Goal: Information Seeking & Learning: Check status

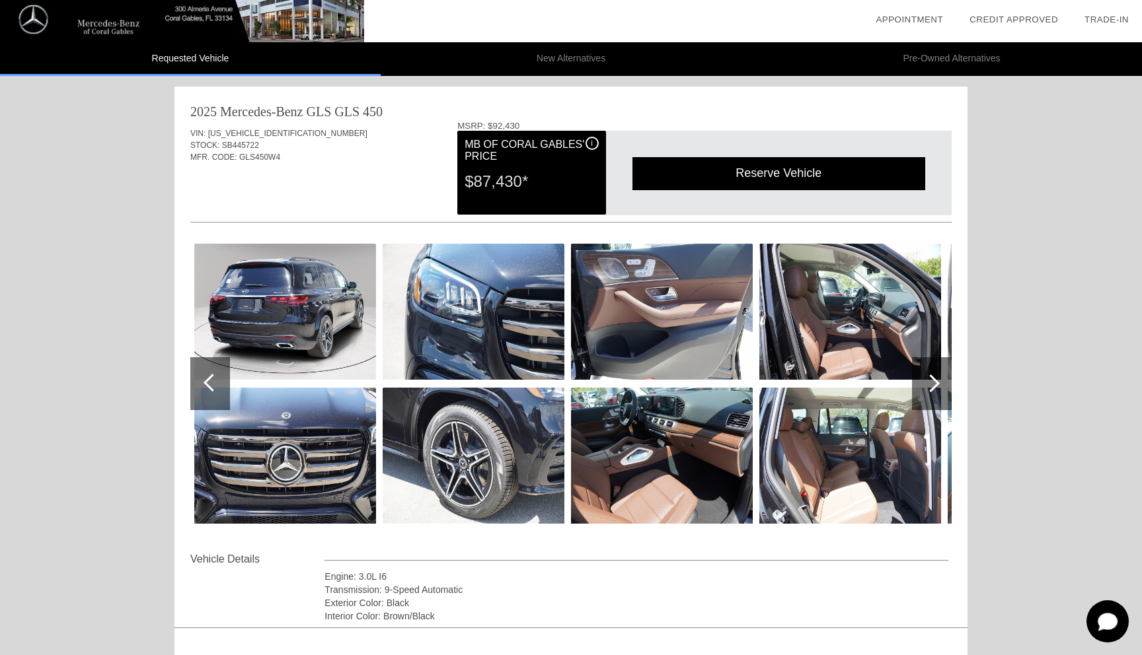
click at [937, 396] on div at bounding box center [932, 383] width 40 height 53
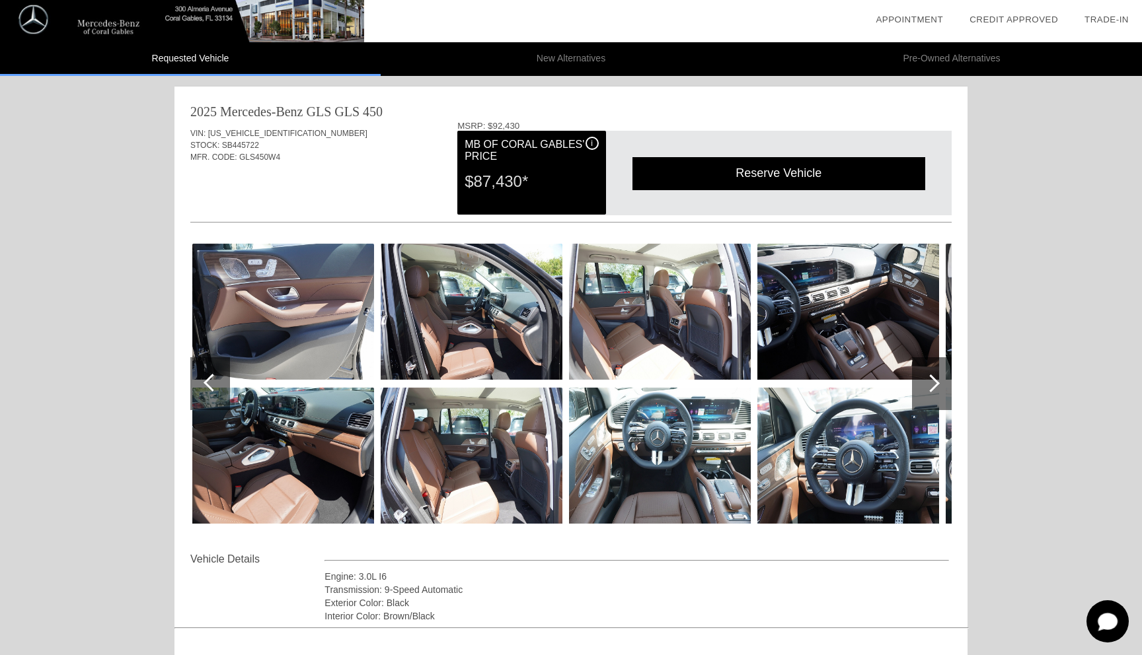
click at [937, 396] on div at bounding box center [932, 383] width 40 height 53
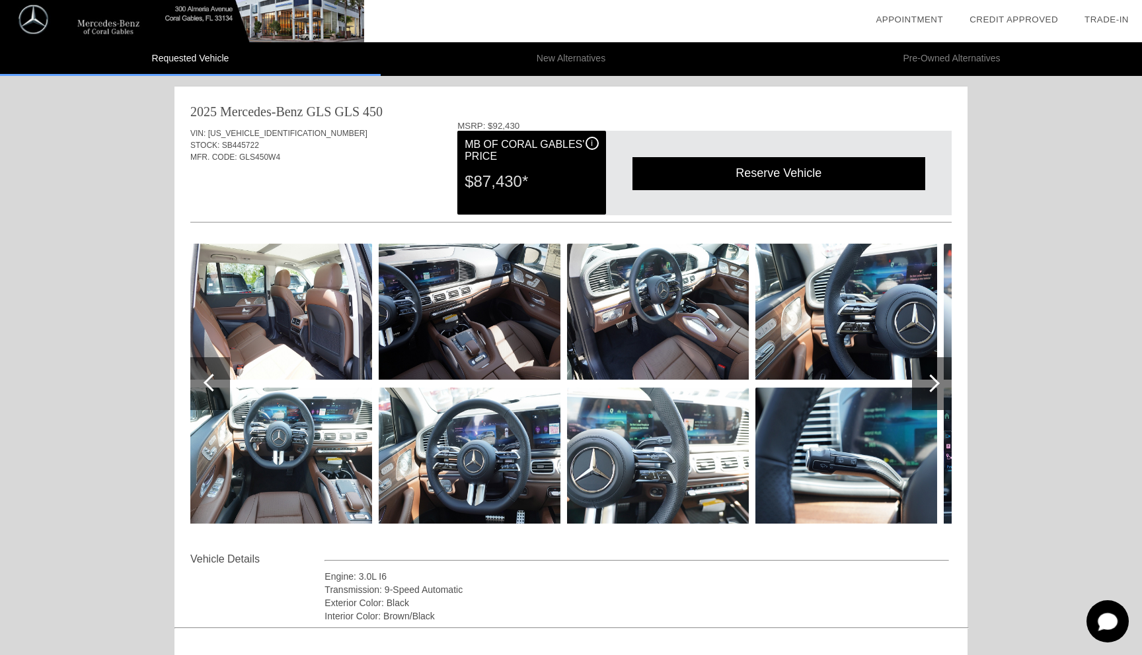
click at [939, 390] on div at bounding box center [932, 383] width 40 height 53
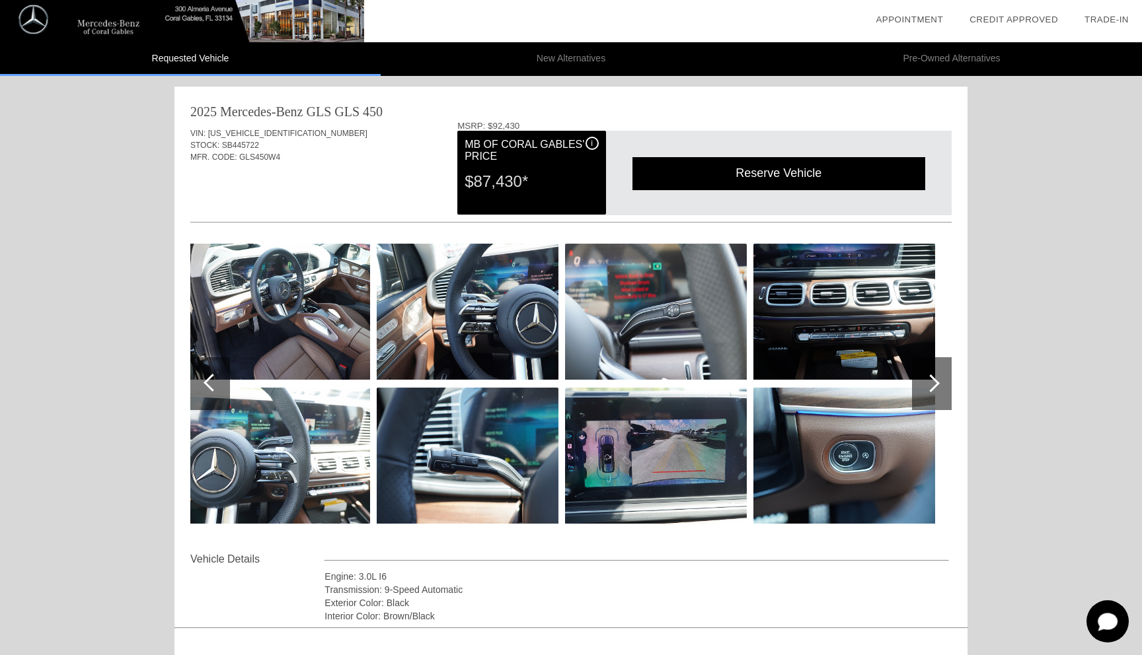
click at [939, 390] on div at bounding box center [932, 383] width 40 height 53
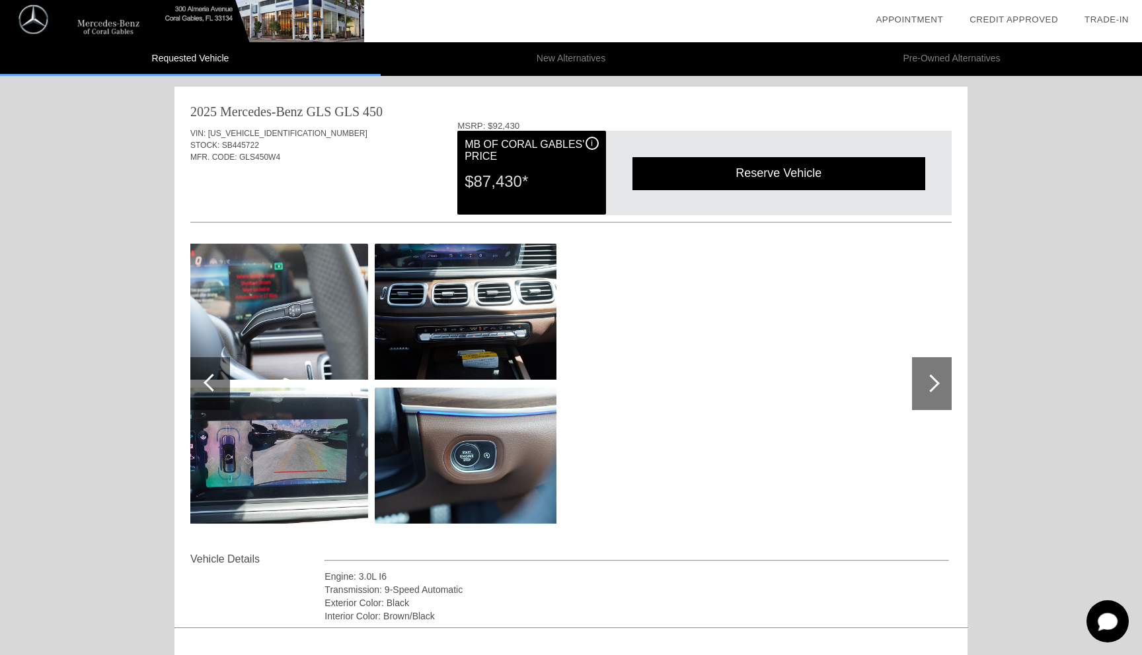
click at [205, 374] on div at bounding box center [210, 383] width 40 height 53
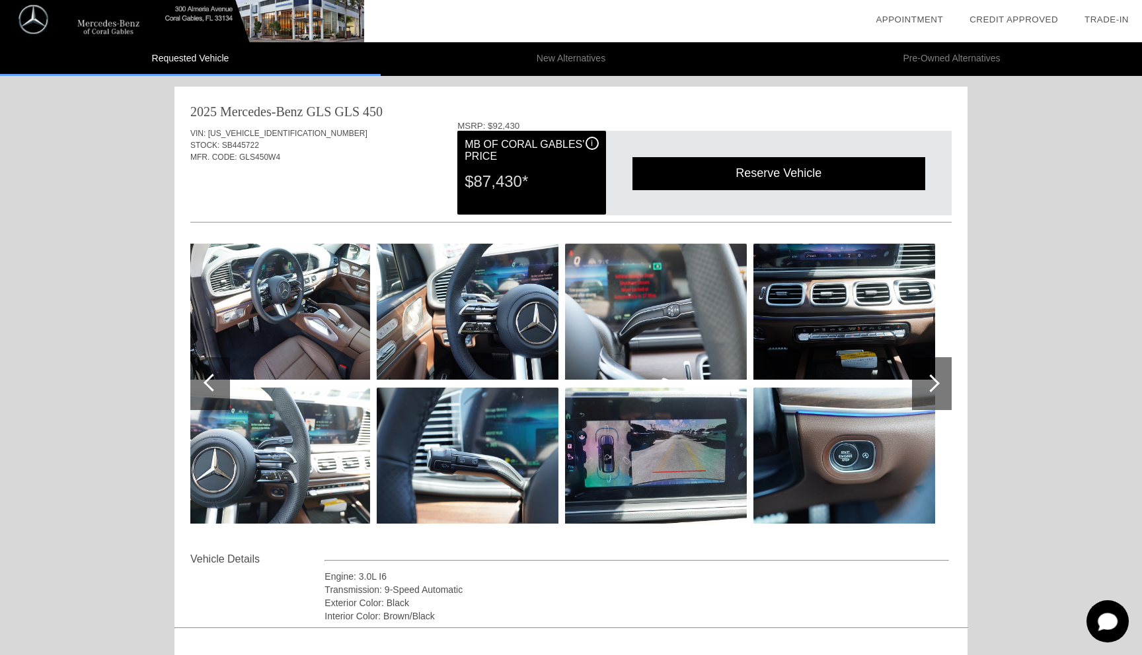
click at [205, 374] on div at bounding box center [210, 383] width 40 height 53
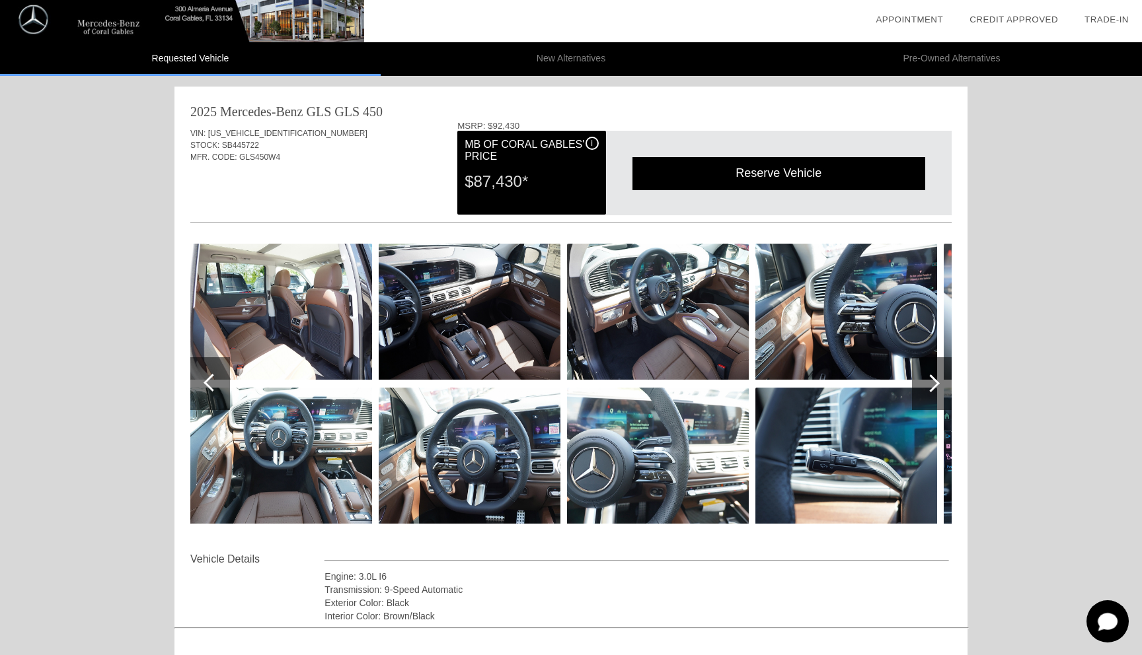
click at [205, 374] on div at bounding box center [210, 383] width 40 height 53
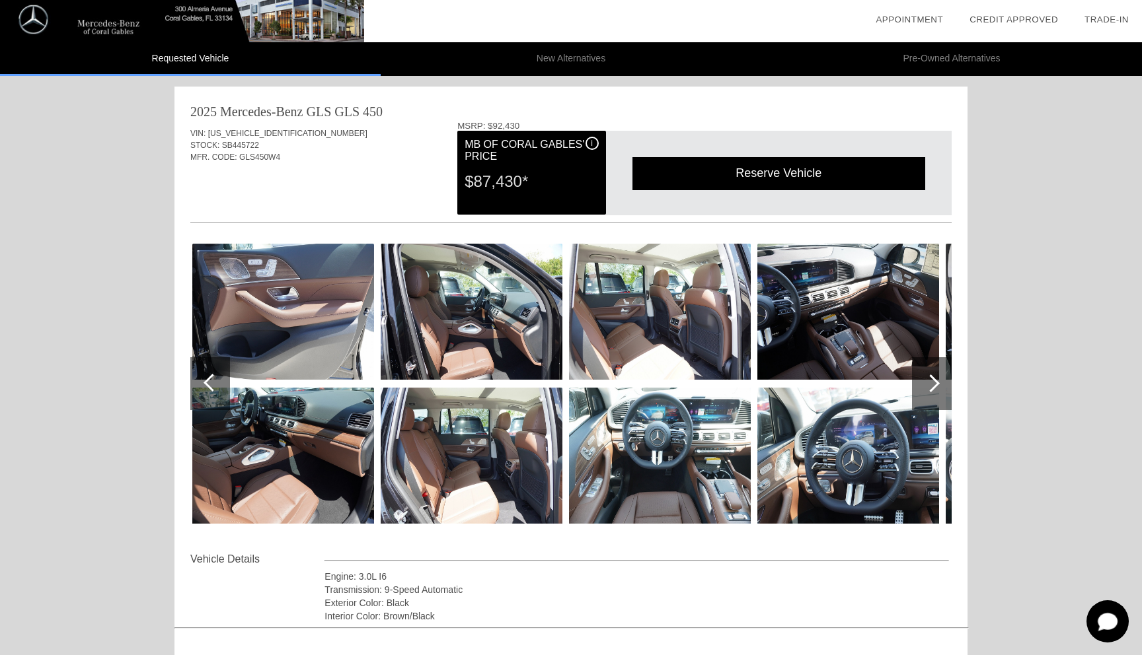
click at [205, 374] on div at bounding box center [210, 383] width 40 height 53
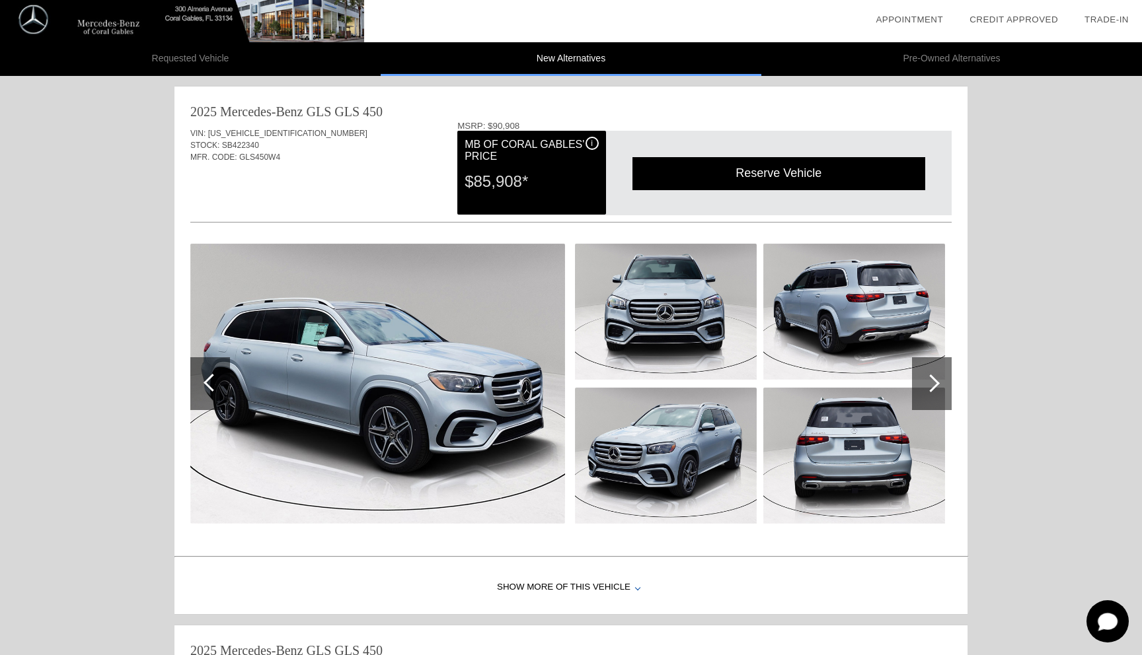
scroll to position [675, 0]
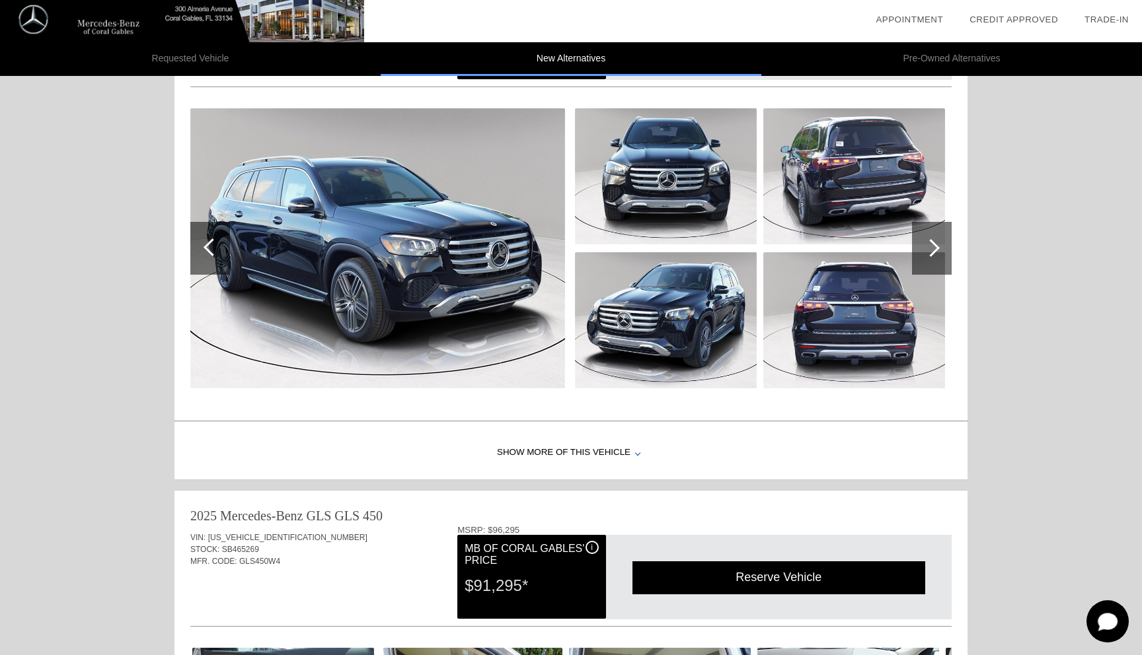
click at [234, 52] on li "Requested Vehicle" at bounding box center [190, 59] width 381 height 34
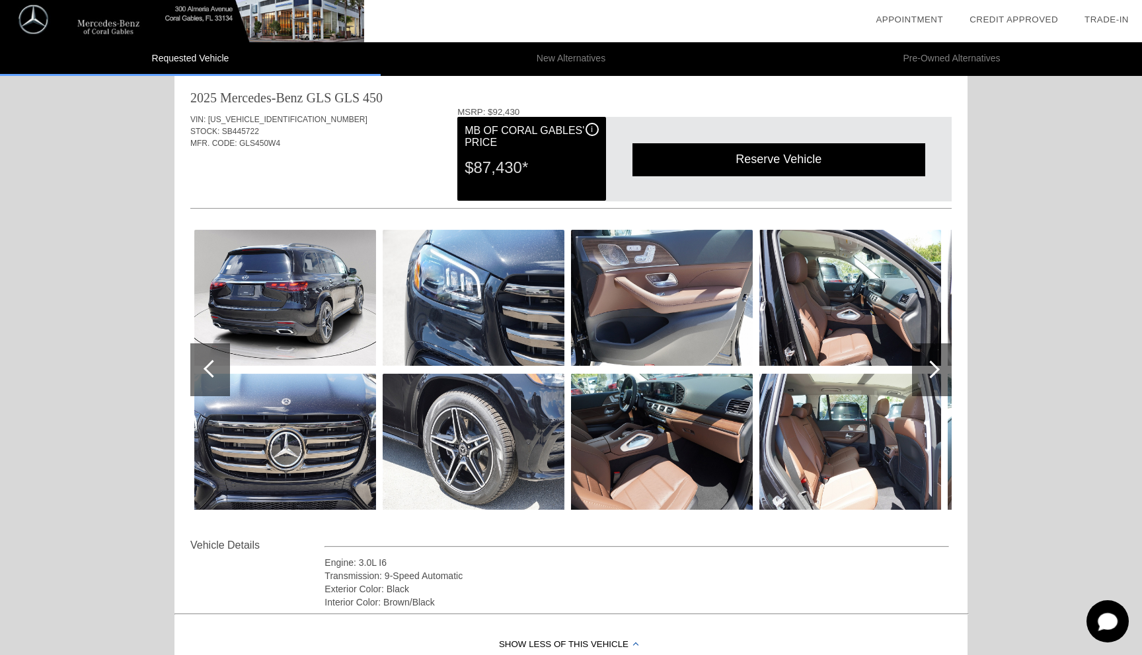
scroll to position [0, 0]
